Goal: Find specific page/section: Find specific page/section

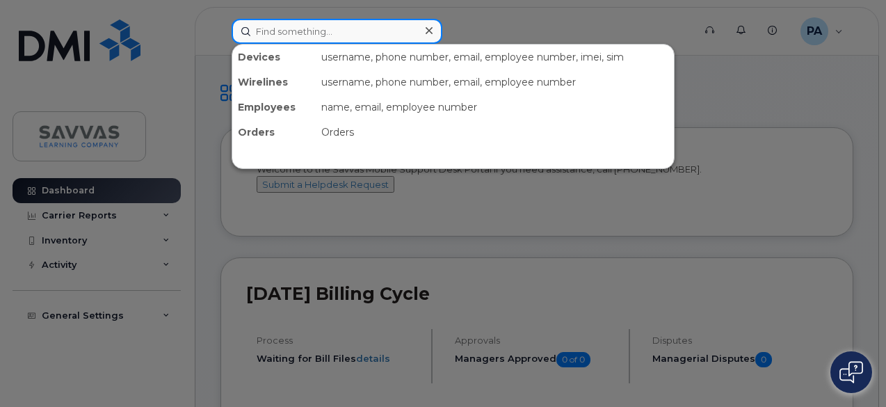
click at [291, 29] on input at bounding box center [337, 31] width 211 height 25
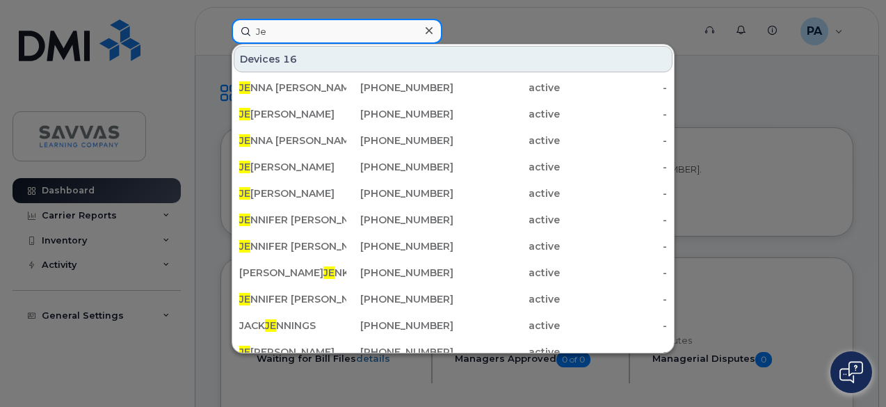
type input "J"
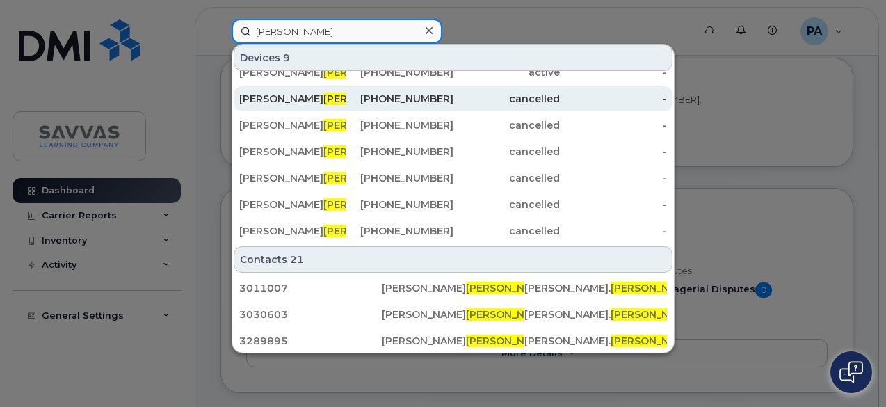
scroll to position [71, 0]
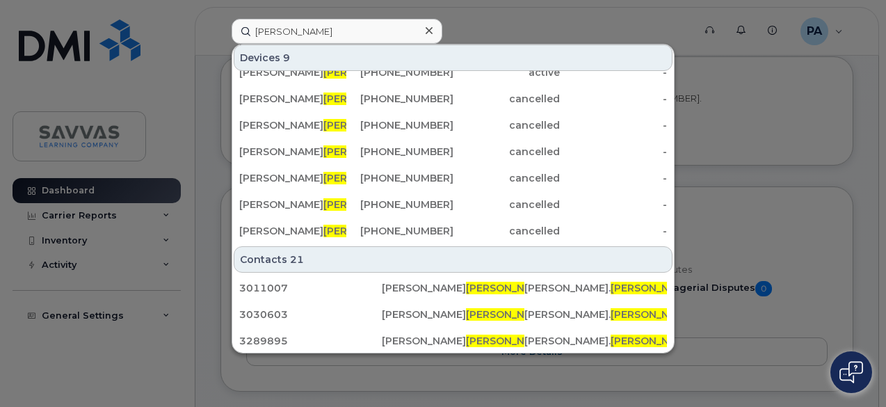
click at [684, 109] on div at bounding box center [443, 203] width 886 height 407
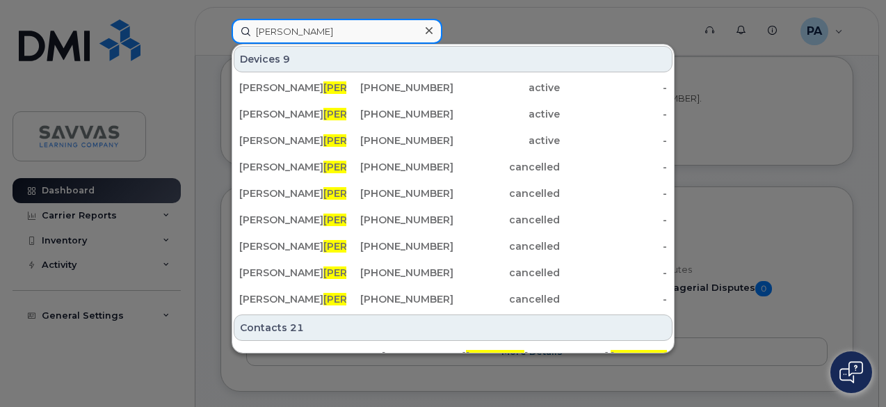
click at [273, 31] on input "Smith" at bounding box center [337, 31] width 211 height 25
paste input "Jen"
type input "Jen Smith"
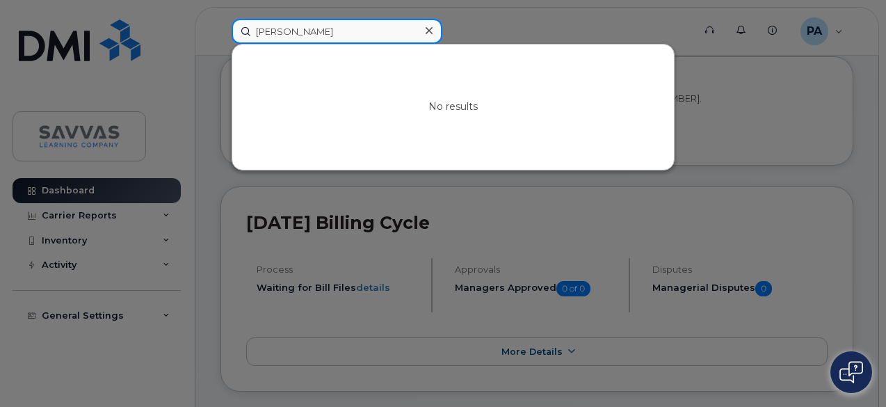
click at [273, 31] on input "Jen Smith" at bounding box center [337, 31] width 211 height 25
paste input "USMITJ2"
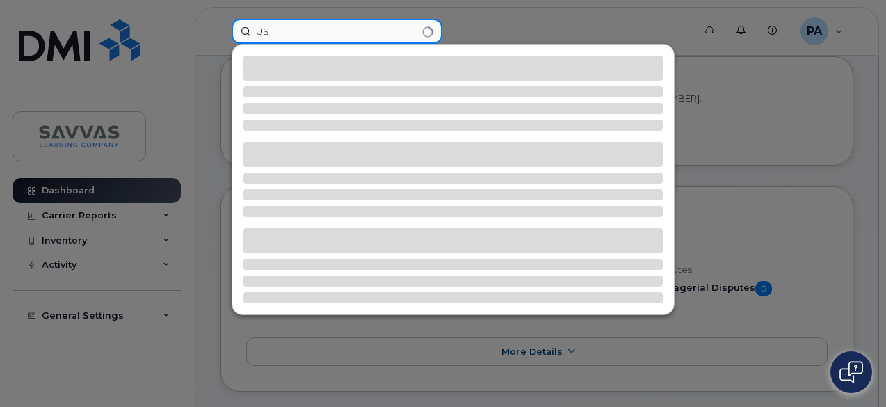
type input "U"
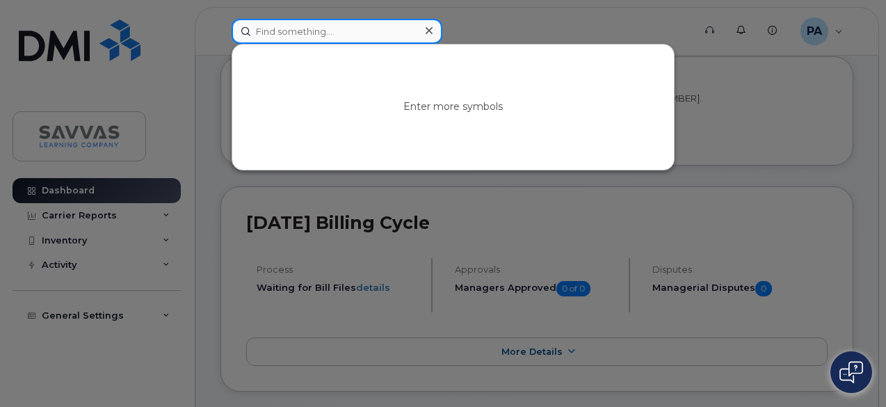
paste input "jen27smith@gmail.com"
type input "j"
paste input "[PERSON_NAME]"
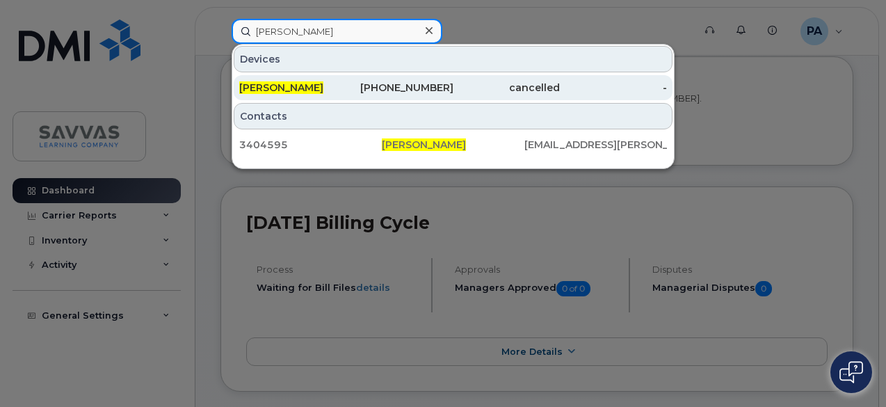
type input "[PERSON_NAME]"
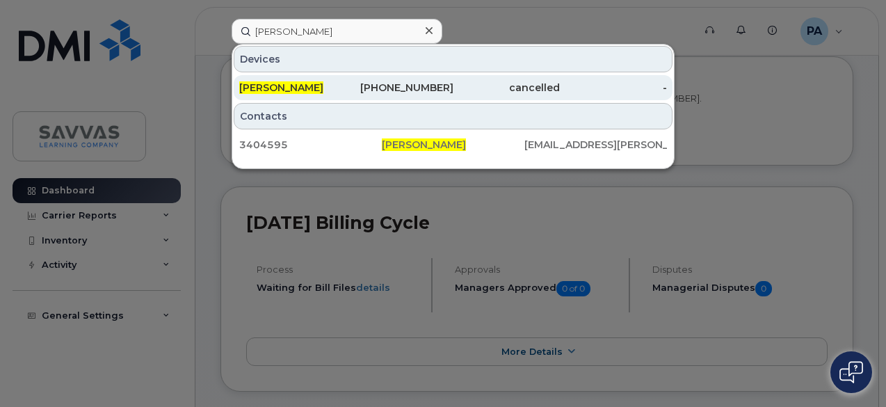
click at [413, 83] on div "631-793-0288" at bounding box center [399, 88] width 107 height 14
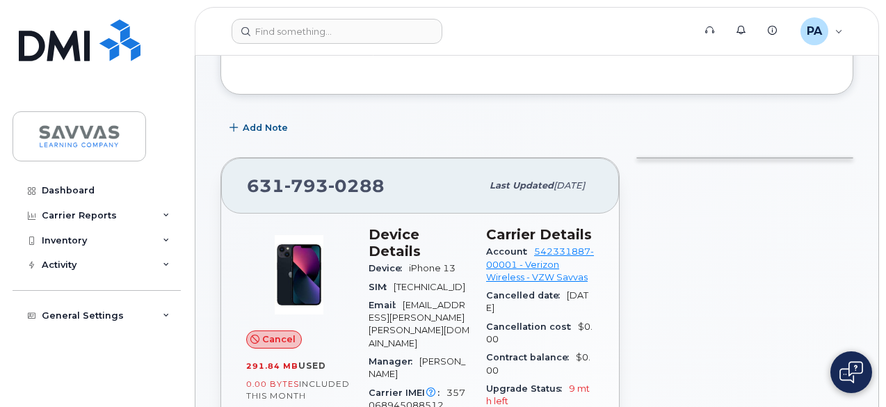
scroll to position [102, 0]
drag, startPoint x: 410, startPoint y: 252, endPoint x: 452, endPoint y: 250, distance: 41.8
click at [452, 262] on span "iPhone 13" at bounding box center [432, 267] width 47 height 10
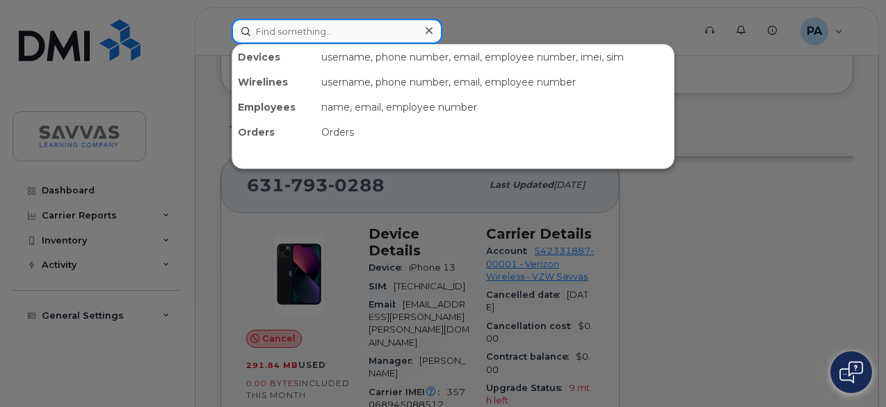
click at [289, 33] on input at bounding box center [337, 31] width 211 height 25
paste input "[PERSON_NAME][EMAIL_ADDRESS][PERSON_NAME][PERSON_NAME][DOMAIN_NAME]"
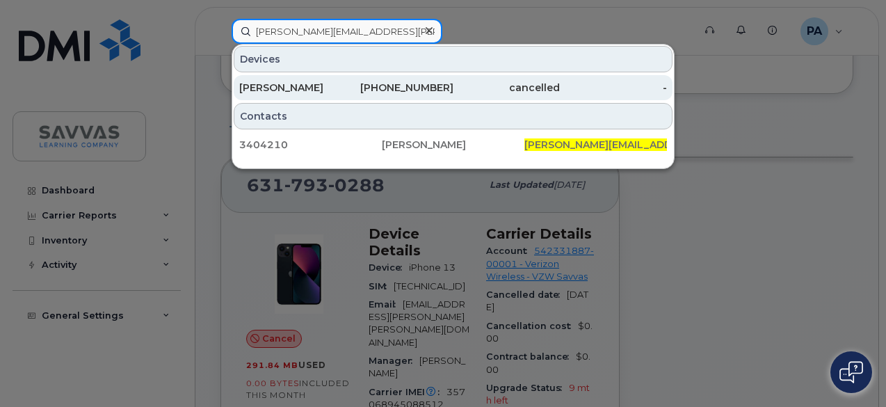
type input "[PERSON_NAME][EMAIL_ADDRESS][PERSON_NAME][PERSON_NAME][DOMAIN_NAME]"
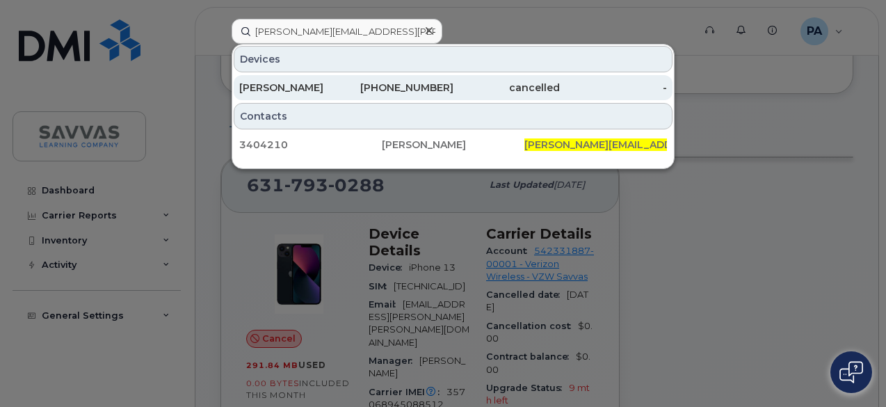
click at [332, 82] on div "[PERSON_NAME]" at bounding box center [292, 88] width 107 height 14
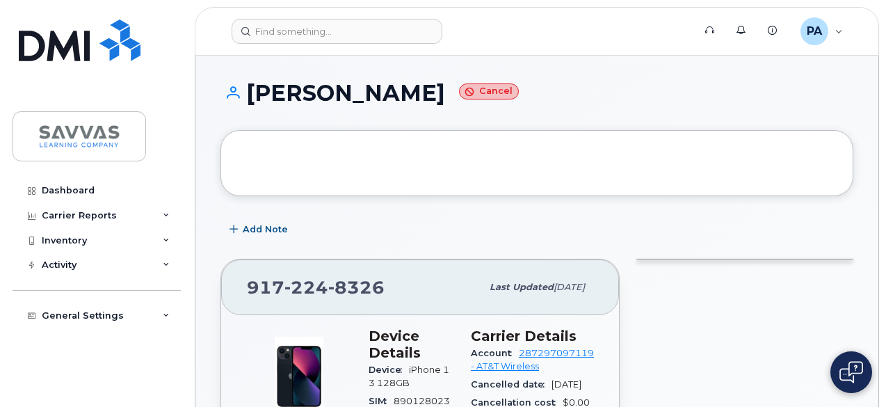
drag, startPoint x: 249, startPoint y: 88, endPoint x: 457, endPoint y: 90, distance: 207.9
click at [457, 90] on h1 "JOEY PATTERSON Cancel" at bounding box center [536, 93] width 633 height 24
copy h1 "[PERSON_NAME]"
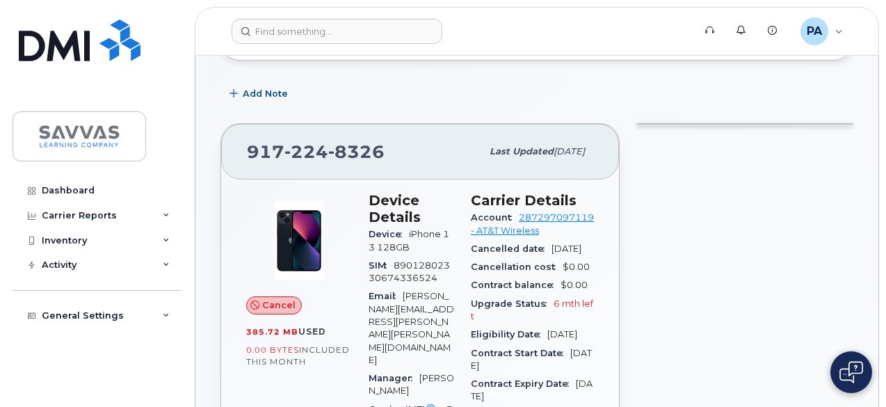
scroll to position [136, 0]
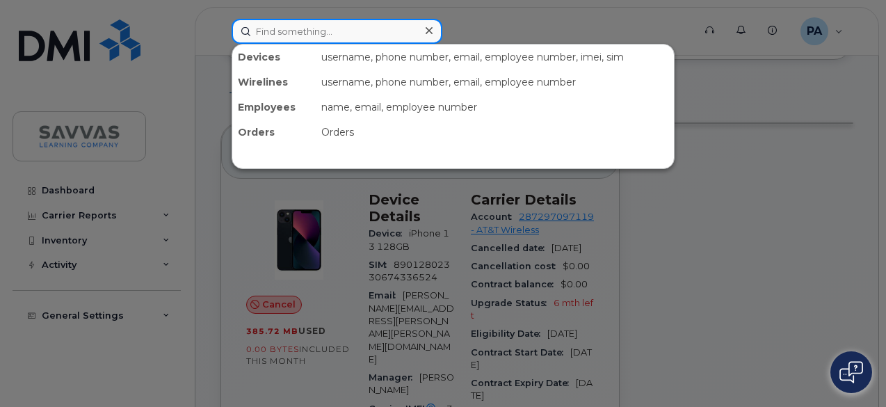
click at [299, 37] on input at bounding box center [337, 31] width 211 height 25
paste input "Kacie Smith"
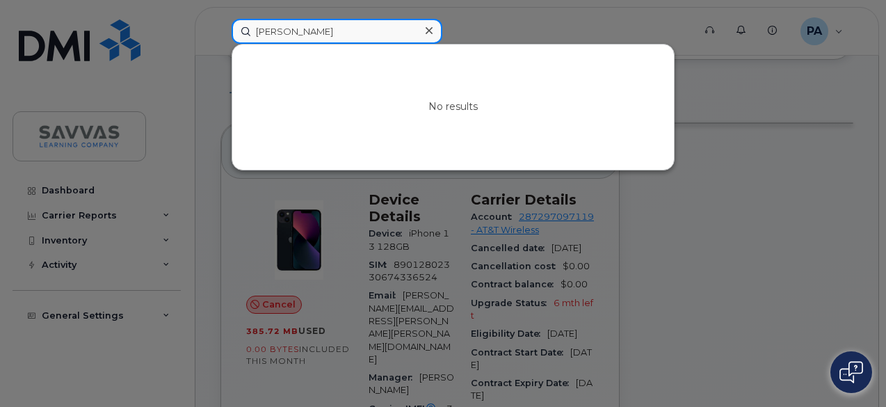
click at [296, 31] on input "Kacie Smith" at bounding box center [337, 31] width 211 height 25
click at [270, 26] on input "Kacie" at bounding box center [337, 31] width 211 height 25
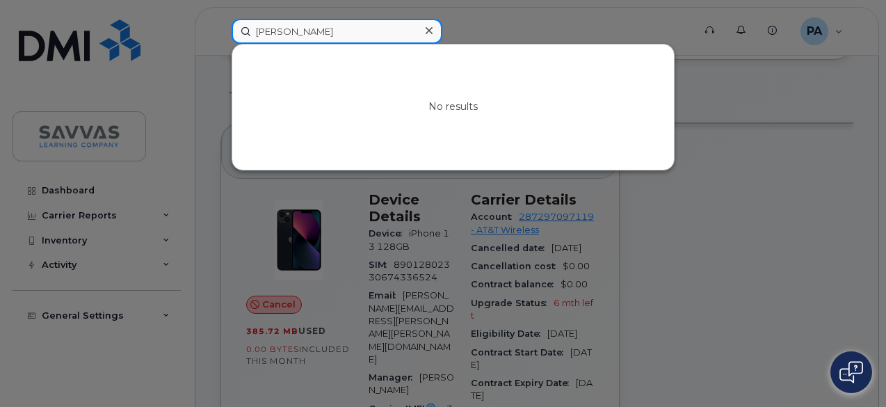
paste input "kacie.smith@savvas.com"
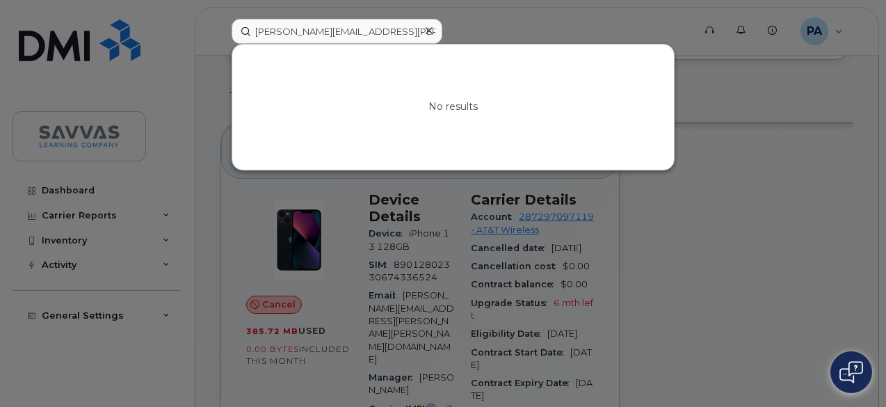
click at [710, 72] on div at bounding box center [443, 203] width 886 height 407
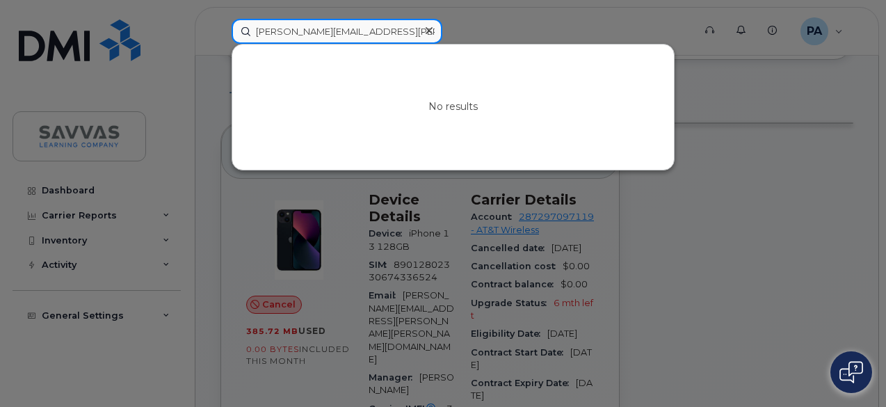
click at [284, 26] on input "kacie.smith@savvas.com" at bounding box center [337, 31] width 211 height 25
paste input "Dorothy.Preston"
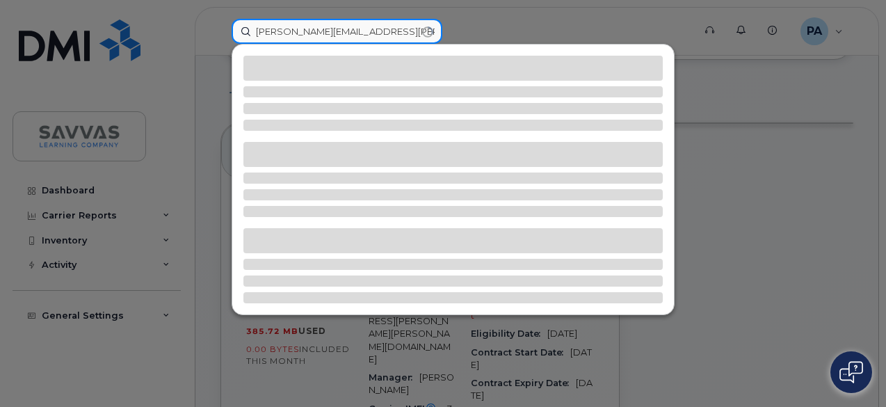
type input "Dorothy.Preston@savvas.com"
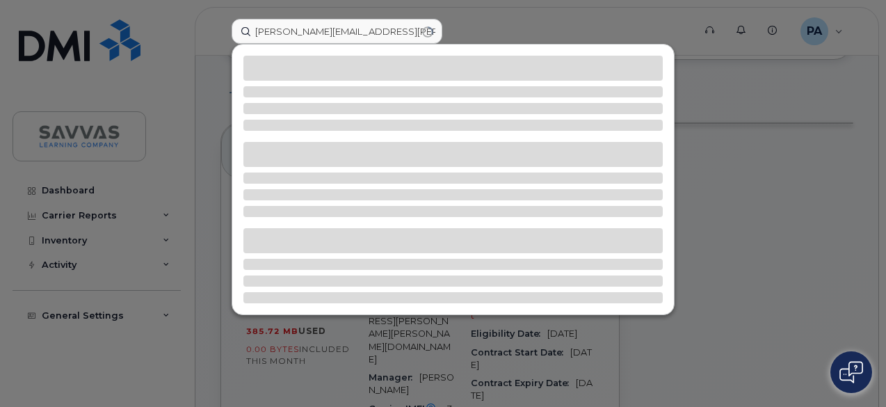
click at [733, 106] on div at bounding box center [443, 203] width 886 height 407
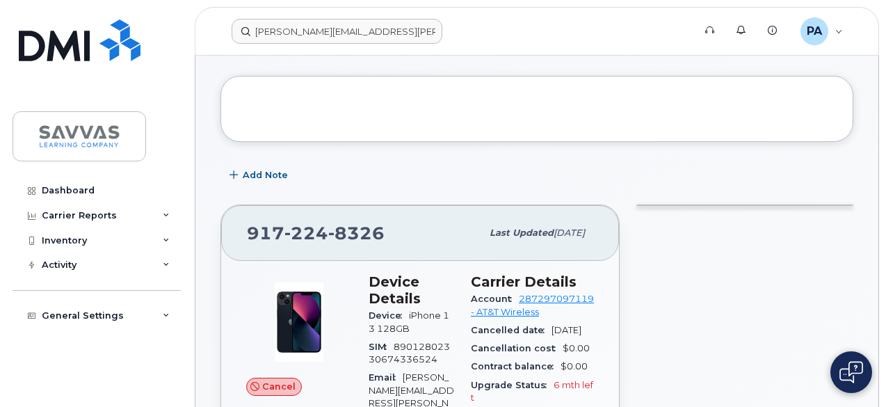
scroll to position [51, 0]
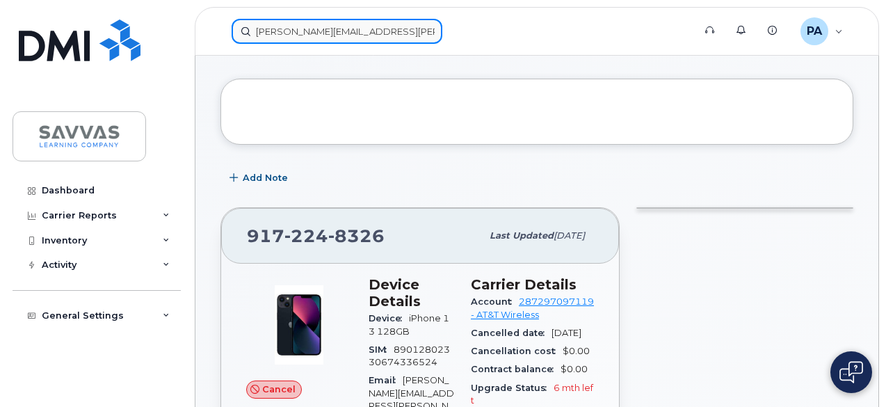
click at [318, 31] on input "Dorothy.Preston@savvas.com" at bounding box center [337, 31] width 211 height 25
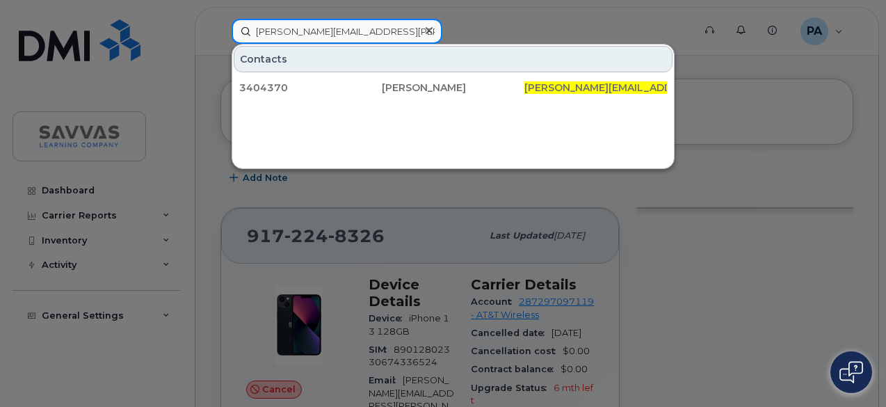
click at [318, 31] on input "Dorothy.Preston@savvas.com" at bounding box center [337, 31] width 211 height 25
click at [407, 29] on input "Dorothy.Preston@savvas.com" at bounding box center [337, 31] width 211 height 25
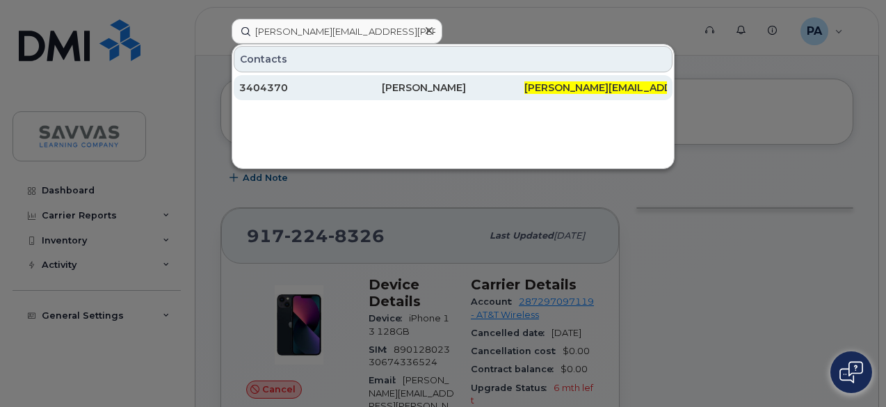
click at [430, 82] on div "Dorothy Preston-Schreiner" at bounding box center [453, 88] width 143 height 14
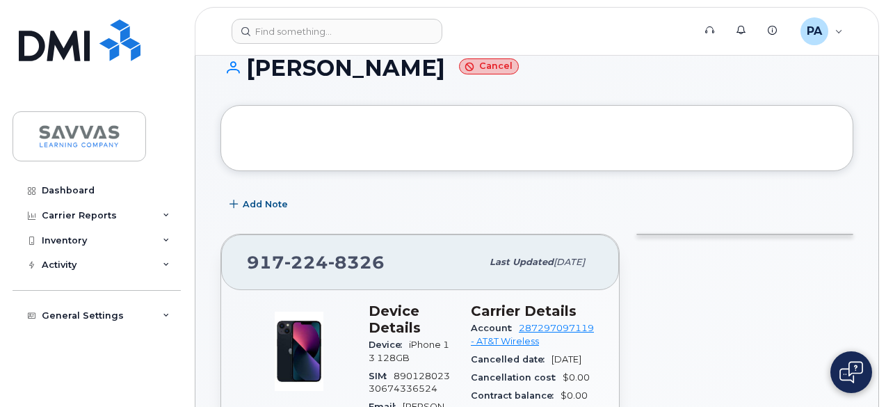
scroll to position [26, 0]
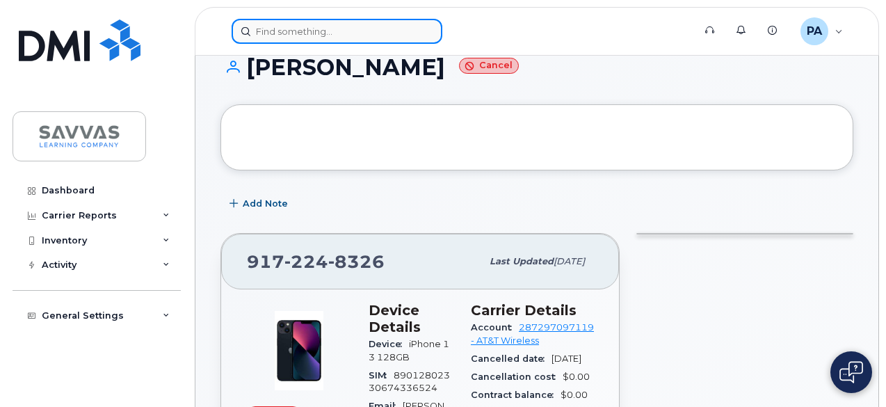
click at [278, 22] on input at bounding box center [337, 31] width 211 height 25
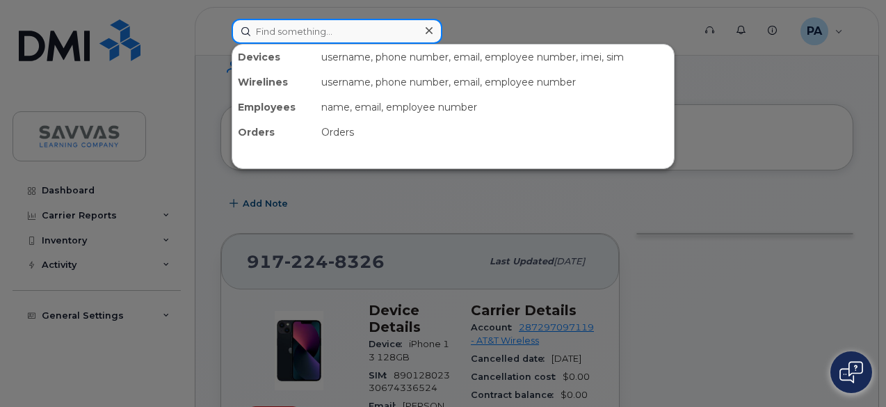
paste input "Dorothy.Preston@savvas.com"
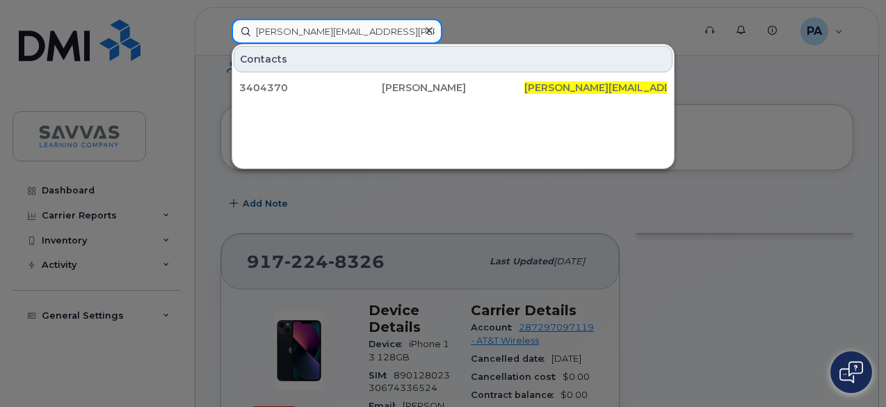
click at [308, 31] on input "Dorothy.Preston@savvas.com" at bounding box center [337, 31] width 211 height 25
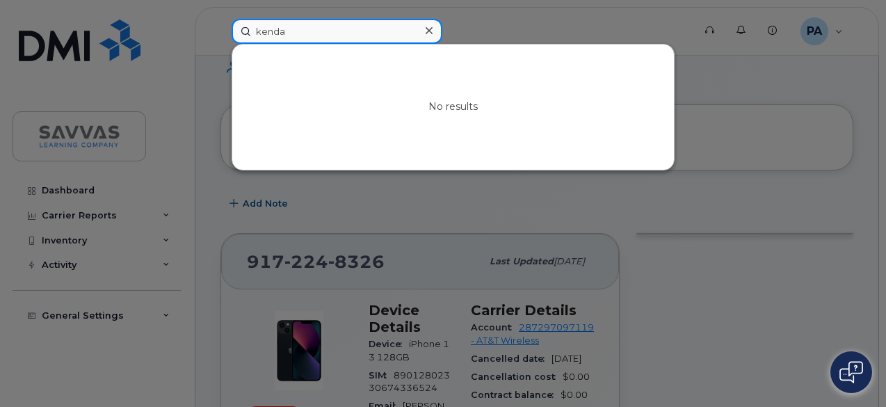
click at [259, 29] on input "kenda" at bounding box center [337, 31] width 211 height 25
paste input "Monica Monfre"
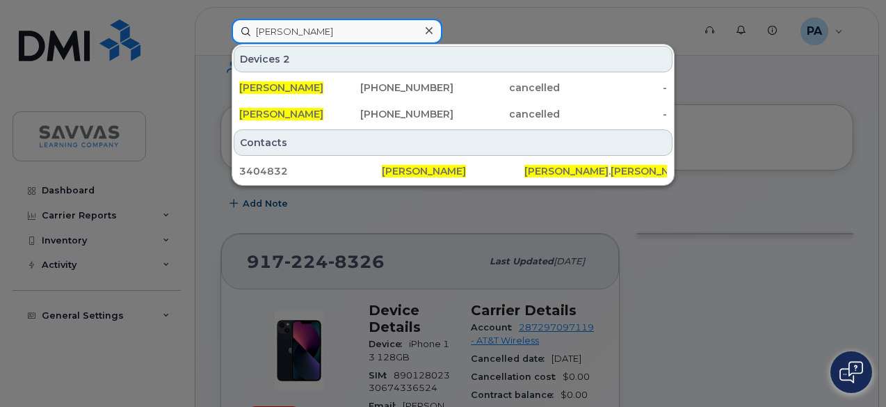
click at [299, 26] on input "Monica Monfre" at bounding box center [337, 31] width 211 height 25
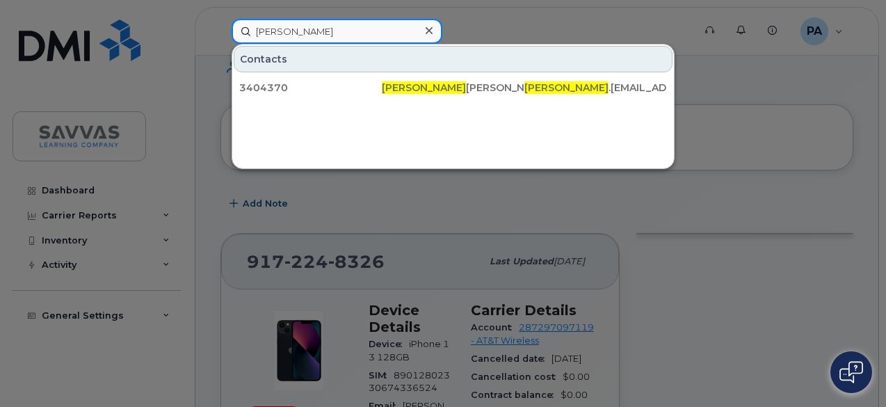
type input "dorothy"
